Goal: Task Accomplishment & Management: Manage account settings

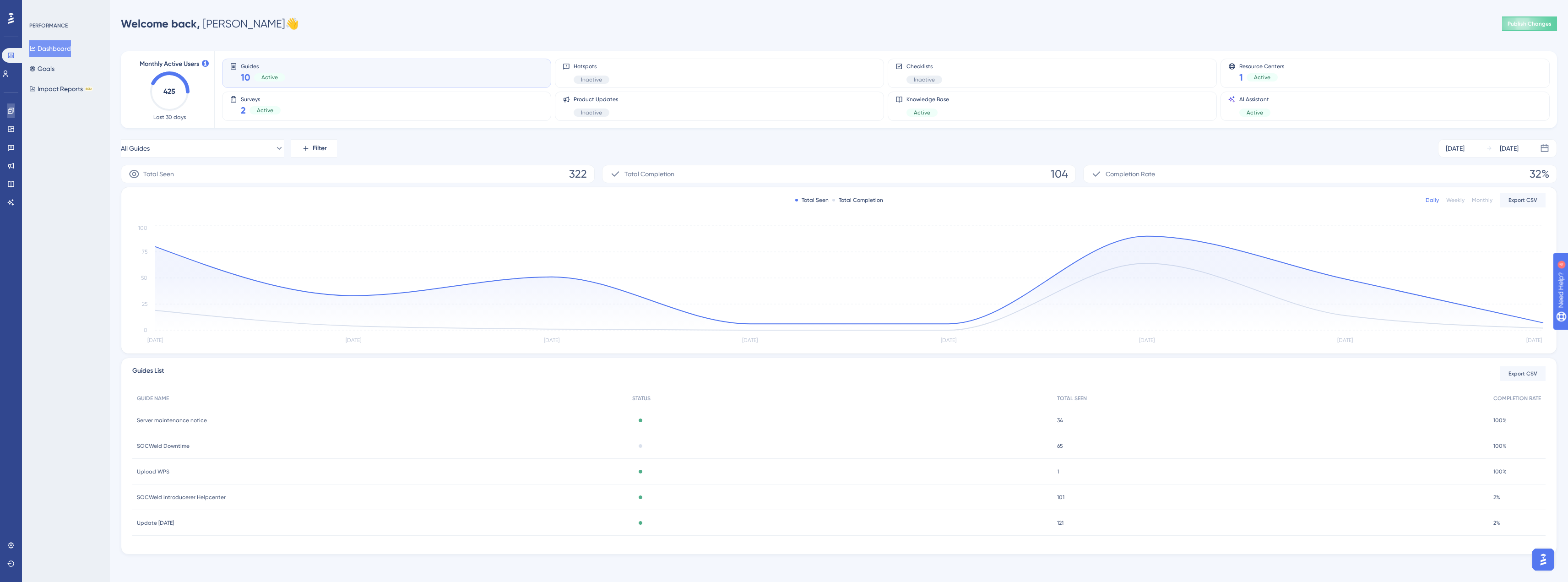
click at [10, 106] on link at bounding box center [11, 111] width 7 height 15
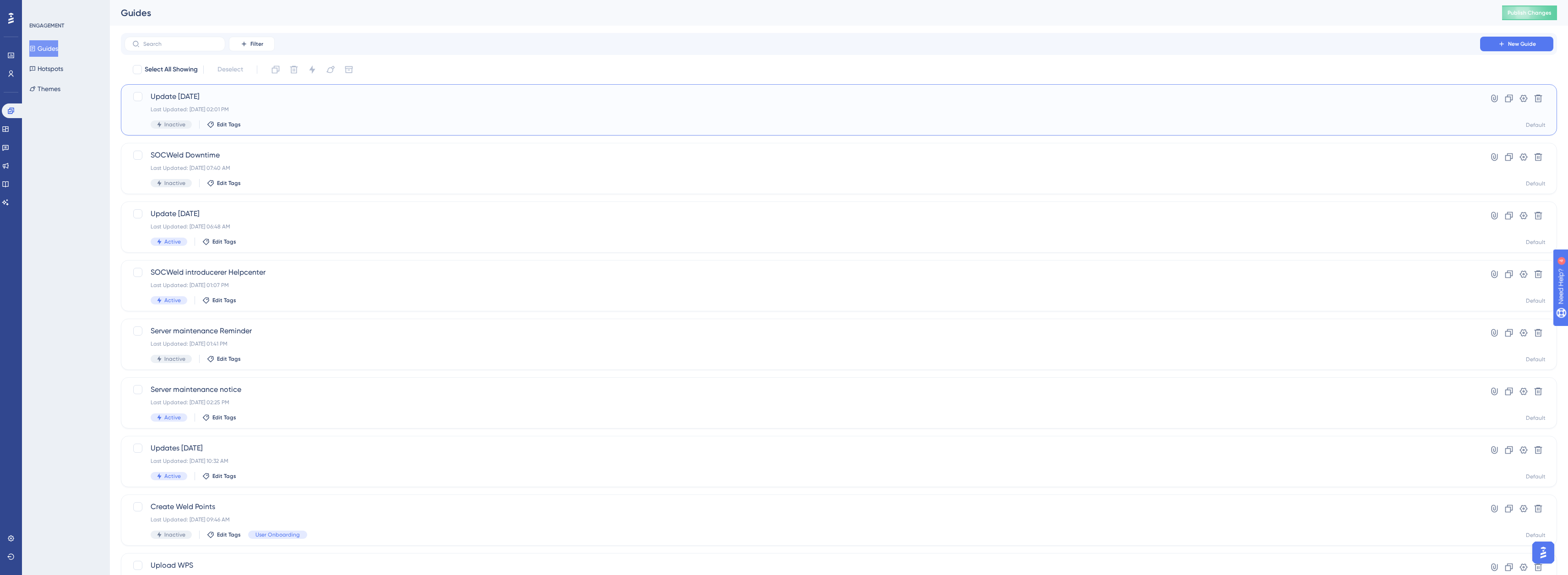
click at [273, 114] on div "Update [DATE] Last Updated: [DATE] 02:01 PM Inactive Edit Tags" at bounding box center [802, 110] width 1303 height 38
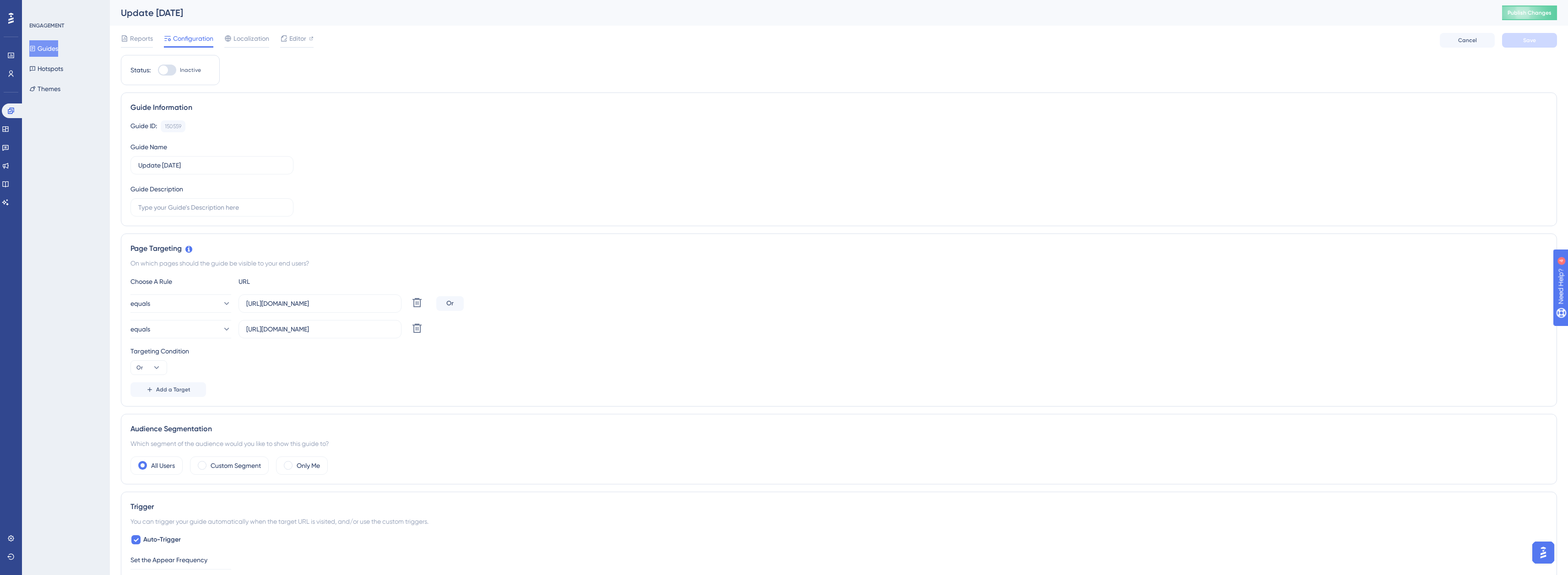
click at [171, 76] on div "Status: Inactive" at bounding box center [170, 70] width 99 height 30
click at [167, 65] on div at bounding box center [167, 70] width 19 height 11
click at [158, 70] on input "Inactive" at bounding box center [157, 70] width 1 height 1
checkbox input "true"
click at [1525, 44] on button "Save" at bounding box center [1529, 40] width 55 height 15
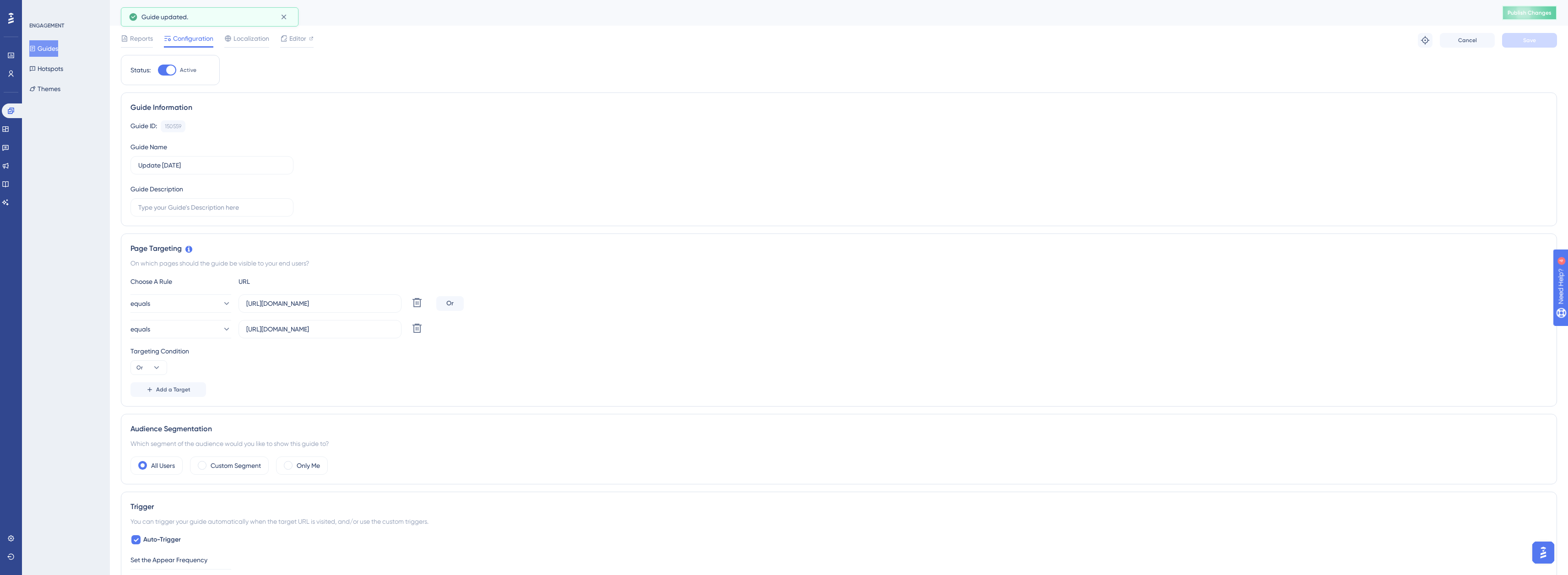
click at [1546, 15] on span "Publish Changes" at bounding box center [1529, 13] width 44 height 7
click at [635, 410] on div "Status: Active Guide Information Guide ID: 150559 Copy Guide Name Update [DATE]…" at bounding box center [838, 529] width 1436 height 949
